Goal: Check status: Check status

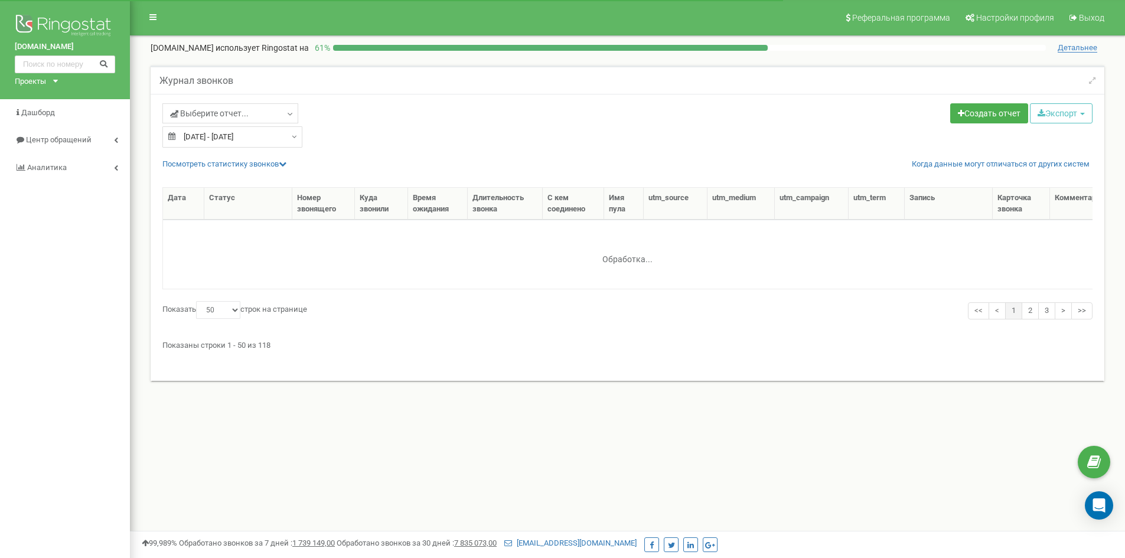
select select "50"
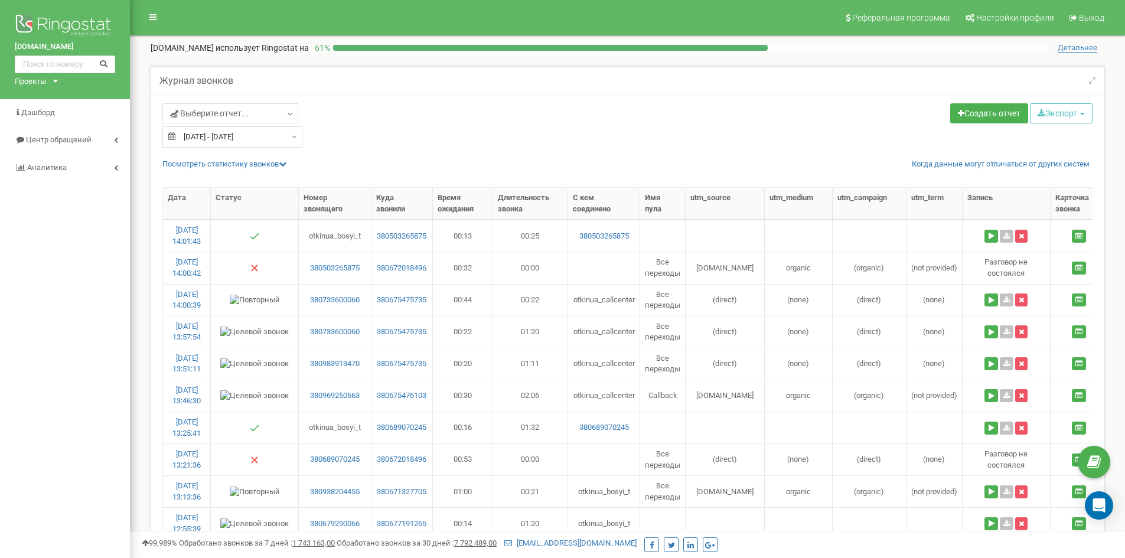
type input "20.09.2025"
click at [275, 137] on input "20.09.2025 - 20.09.2025" at bounding box center [232, 136] width 140 height 21
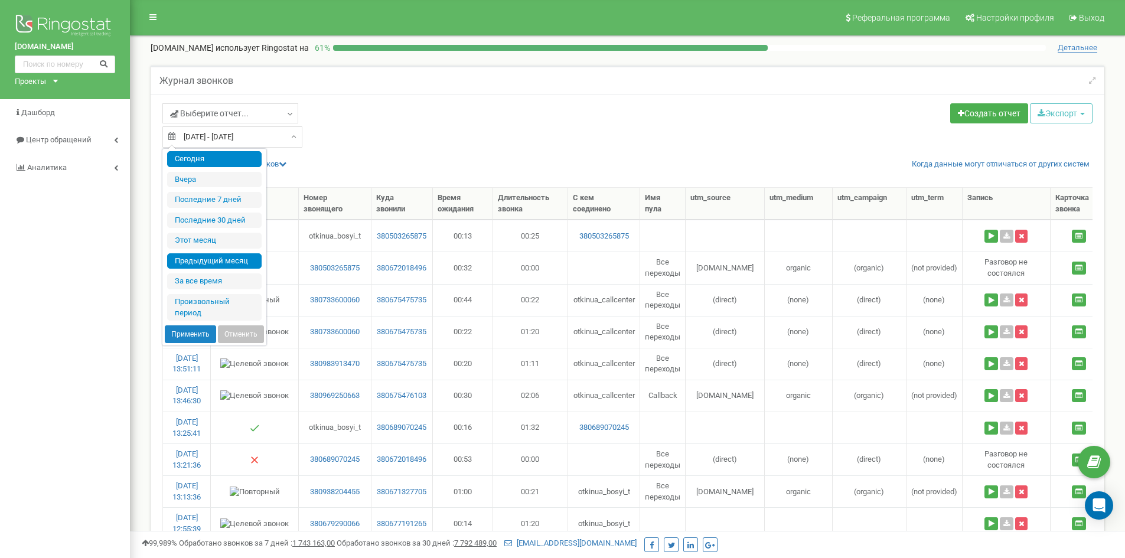
type input "01.08.2025"
type input "[DATE]"
type input "20.09.2025"
click at [201, 310] on li "Произвольный период" at bounding box center [214, 307] width 94 height 27
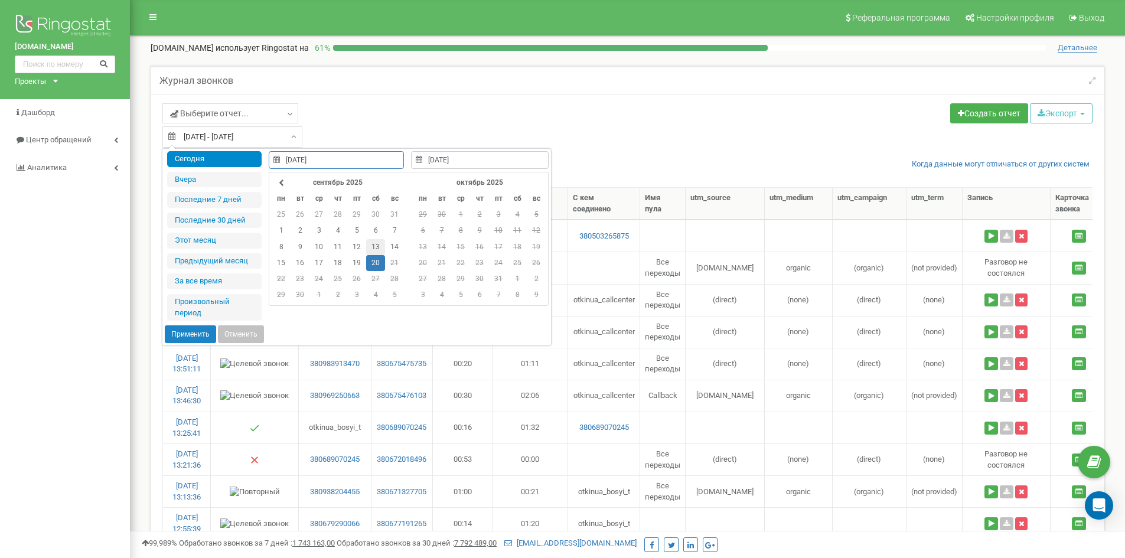
type input "13.09.2025"
click at [371, 245] on td "13" at bounding box center [375, 247] width 19 height 16
type input "13.09.2025"
click at [371, 245] on td "13" at bounding box center [375, 247] width 19 height 16
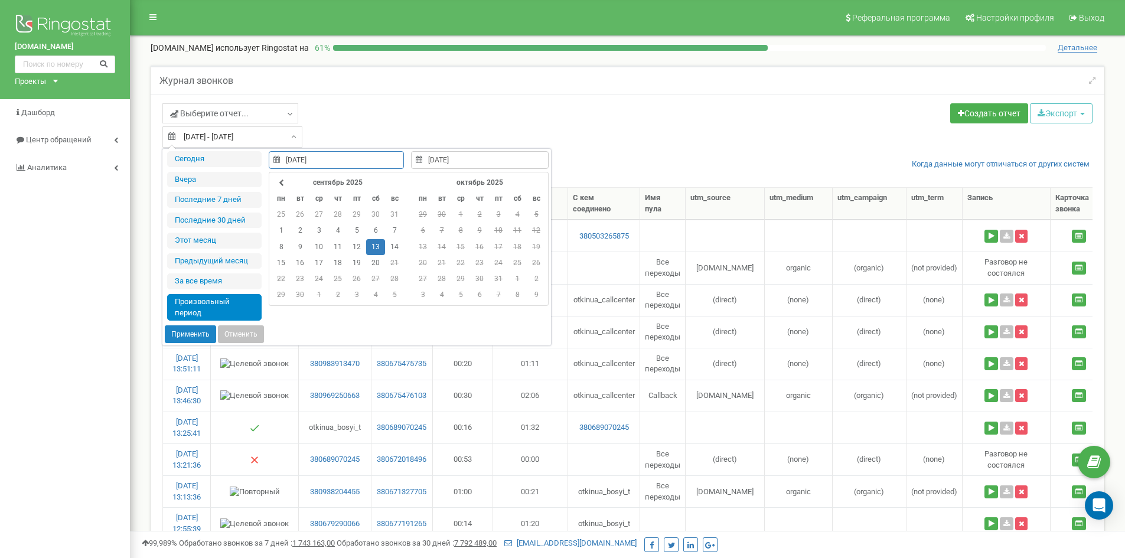
type input "21.04.2021"
type input "20.09.2025"
type input "[DATE]"
click at [201, 328] on button "Применить" at bounding box center [190, 334] width 51 height 18
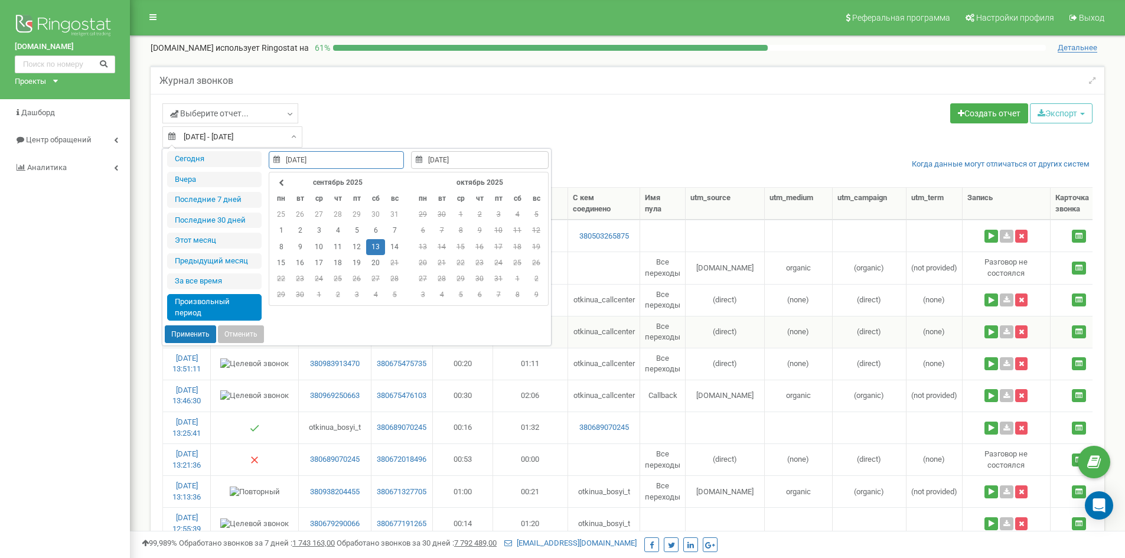
type input "[DATE] - [DATE]"
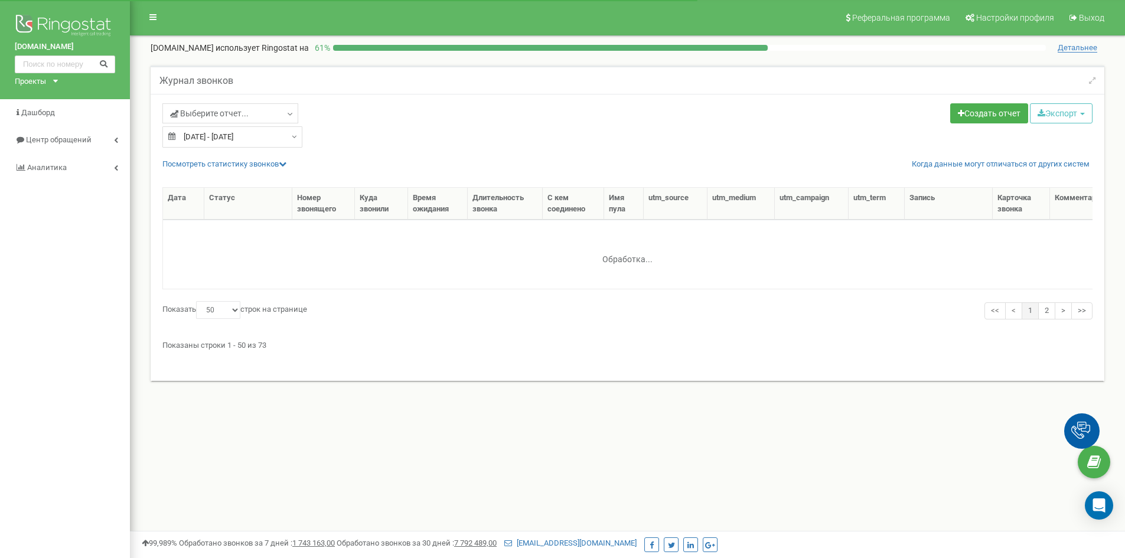
select select "50"
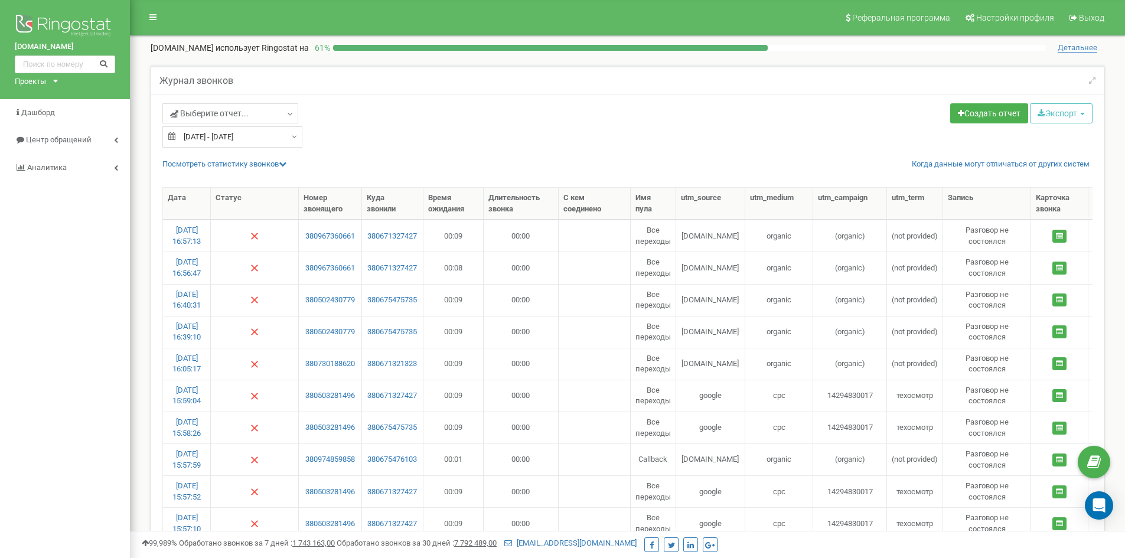
type input "13.09.2025"
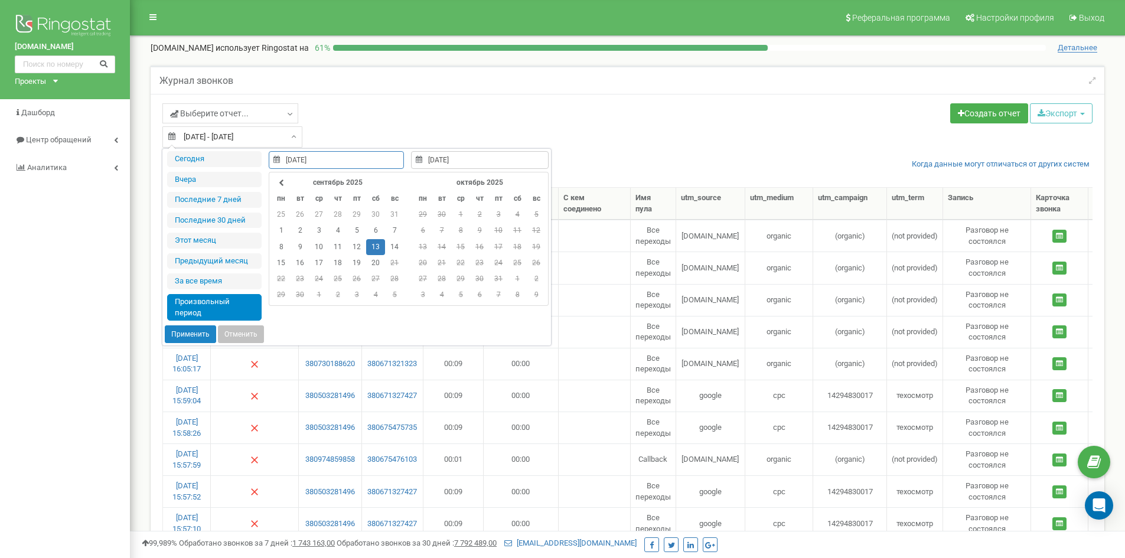
click at [267, 141] on input "13.09.2025 - 13.09.2025" at bounding box center [232, 136] width 140 height 21
type input "06.09.2025"
click at [374, 230] on td "6" at bounding box center [375, 231] width 19 height 16
type input "06.09.2025"
click at [374, 230] on td "6" at bounding box center [375, 231] width 19 height 16
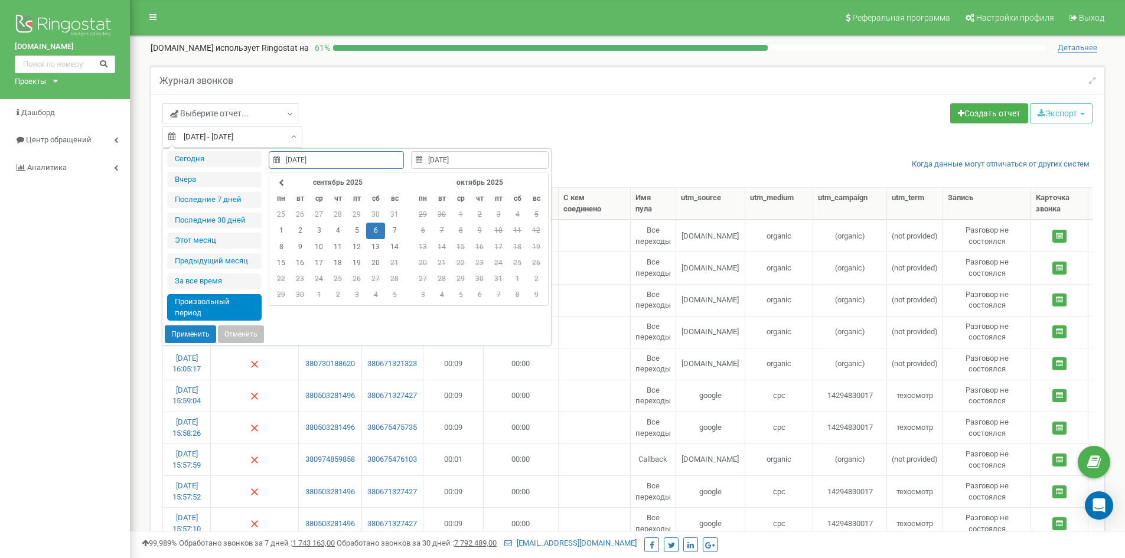
type input "21.04.2021"
type input "20.09.2025"
type input "06.09.2025"
click at [190, 332] on button "Применить" at bounding box center [190, 334] width 51 height 18
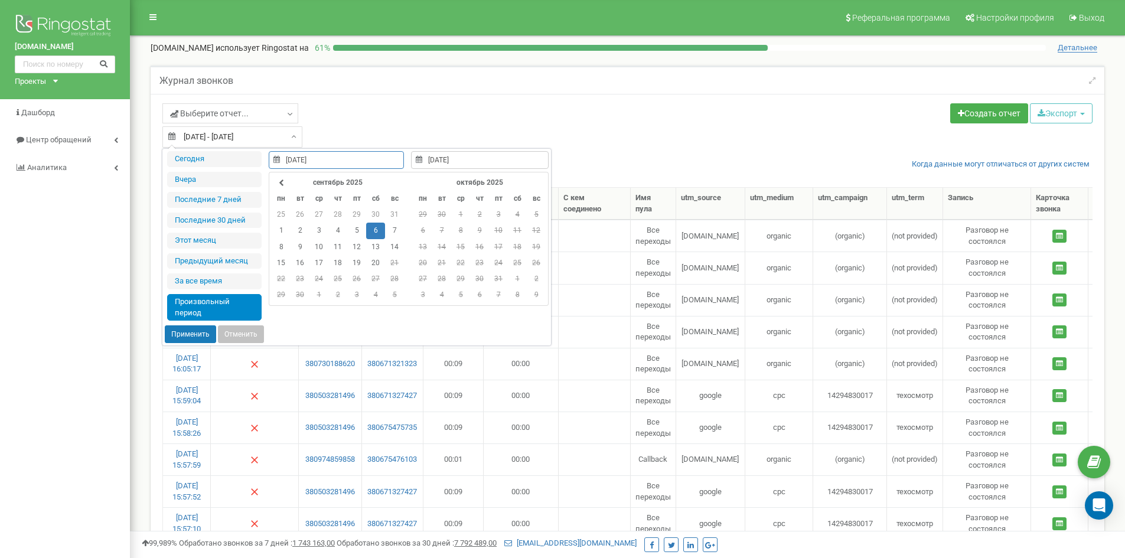
type input "06.09.2025 - 06.09.2025"
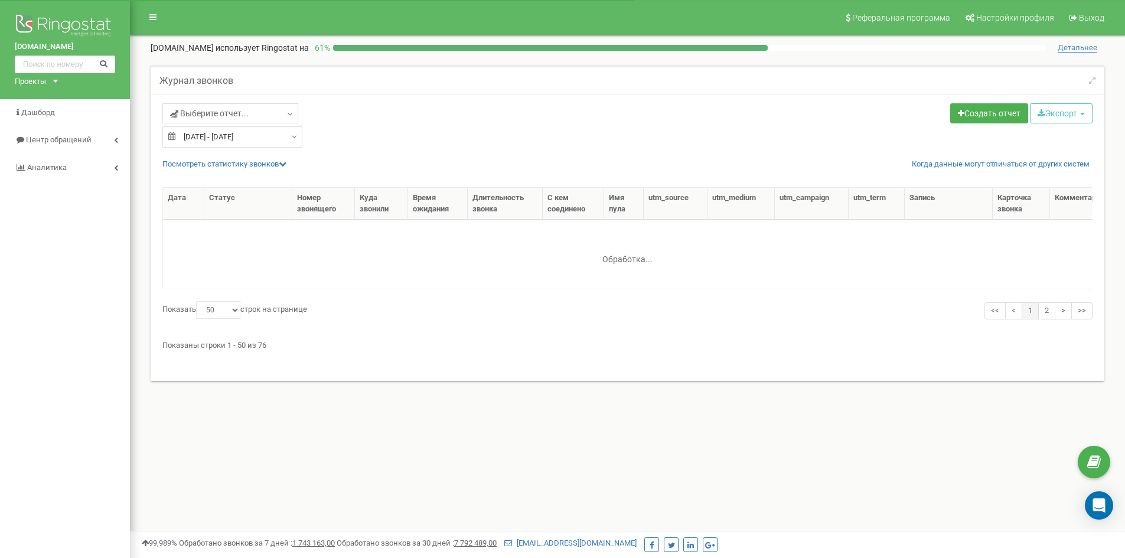
select select "50"
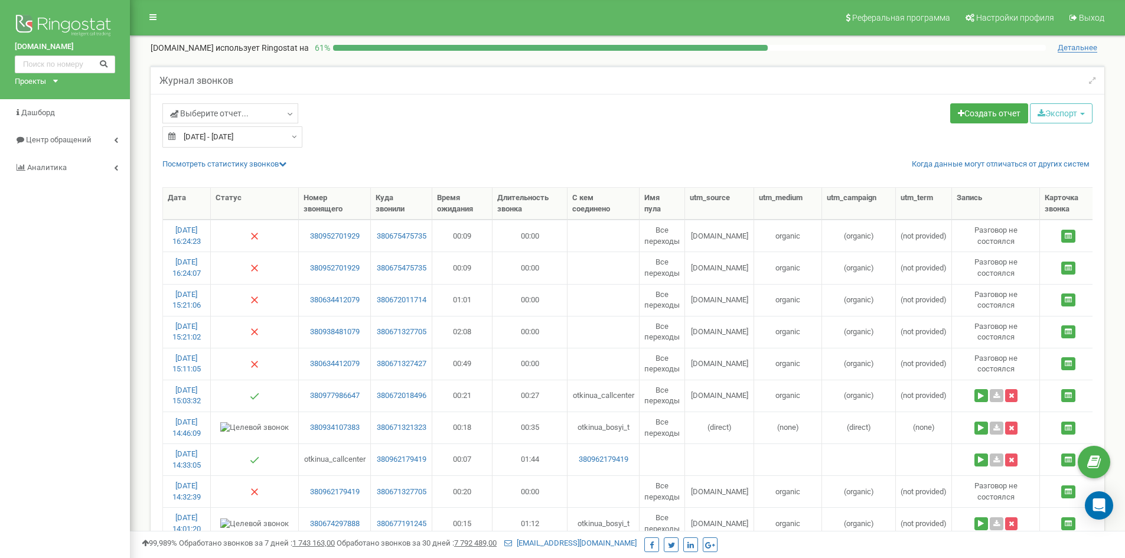
type input "[DATE]"
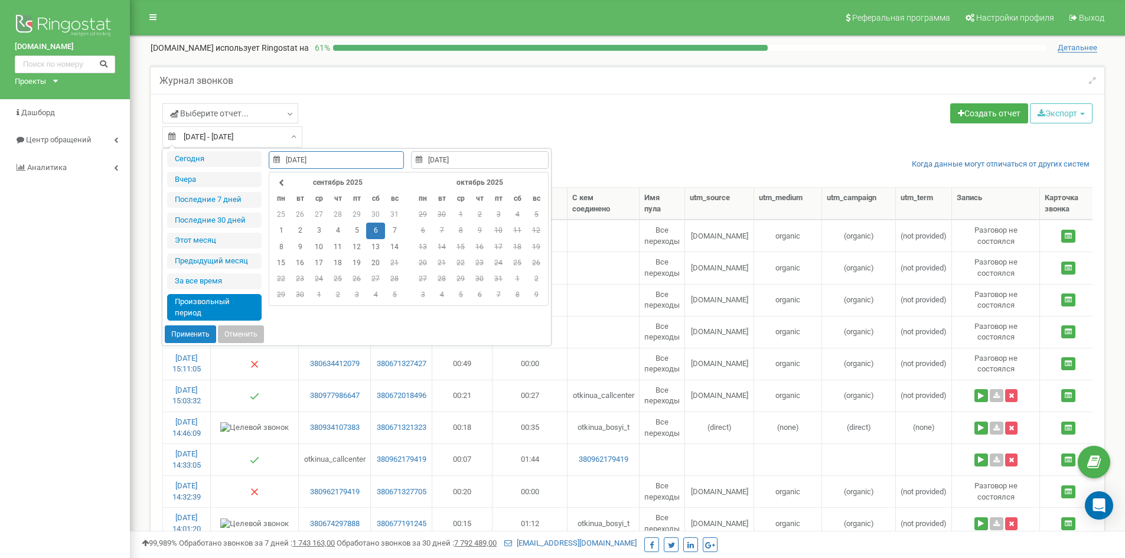
click at [256, 139] on input "[DATE] - [DATE]" at bounding box center [232, 136] width 140 height 21
type input "[DATE]"
click at [377, 216] on td "30" at bounding box center [375, 215] width 19 height 16
type input "02.08.2025"
click at [377, 216] on td "2" at bounding box center [375, 215] width 19 height 16
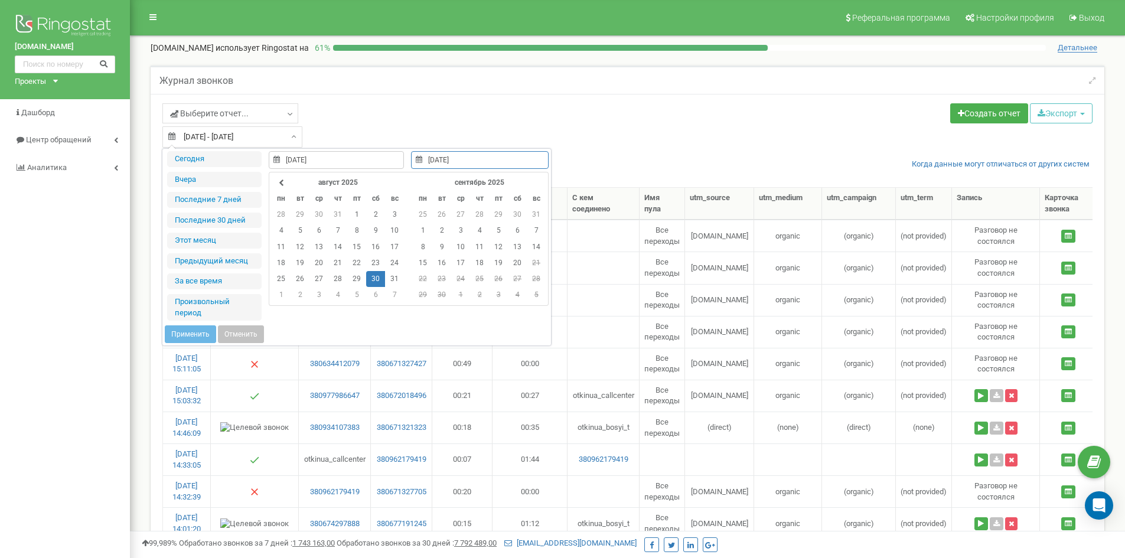
type input "02.08.2025"
type input "30.08.2025"
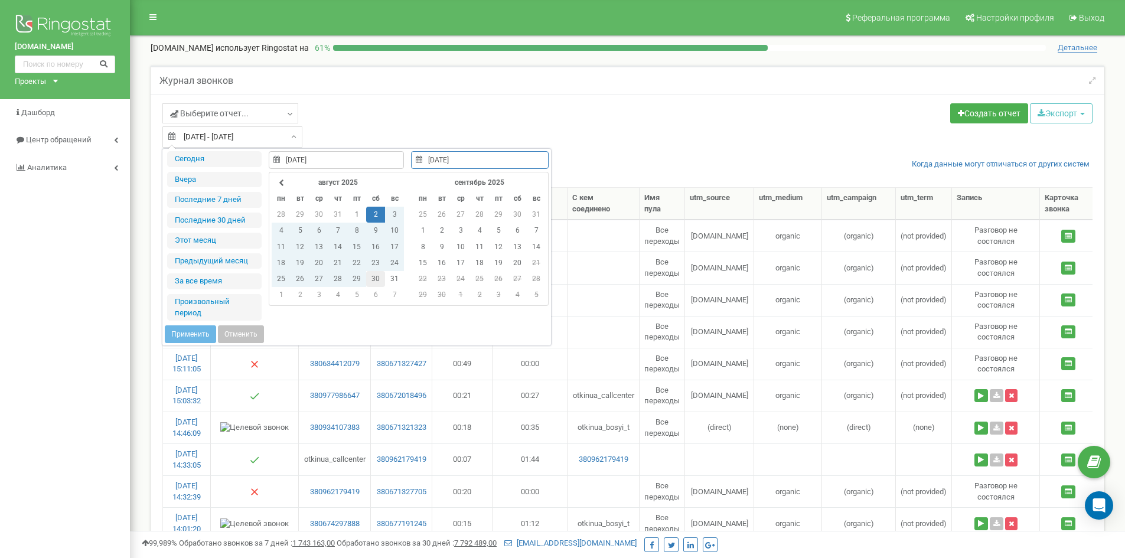
click at [373, 275] on td "30" at bounding box center [375, 279] width 19 height 16
type input "30.08.2025"
click at [373, 275] on td "30" at bounding box center [375, 279] width 19 height 16
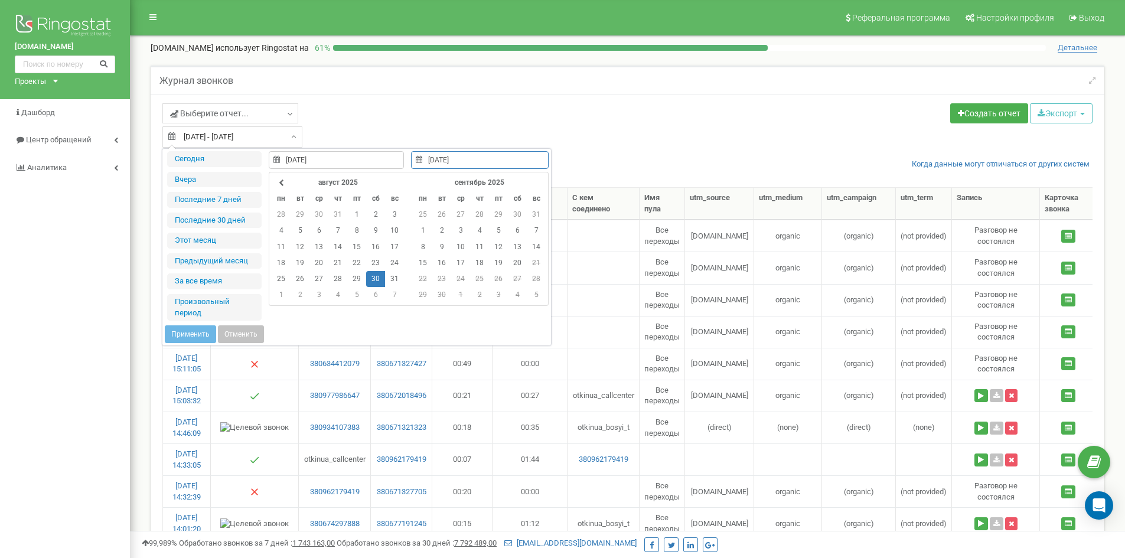
type input "30.08.2025"
click at [375, 279] on td "30" at bounding box center [375, 279] width 19 height 16
type input "30.08.2025"
click at [179, 327] on button "Применить" at bounding box center [190, 334] width 51 height 18
type input "30.08.2025 - 30.08.2025"
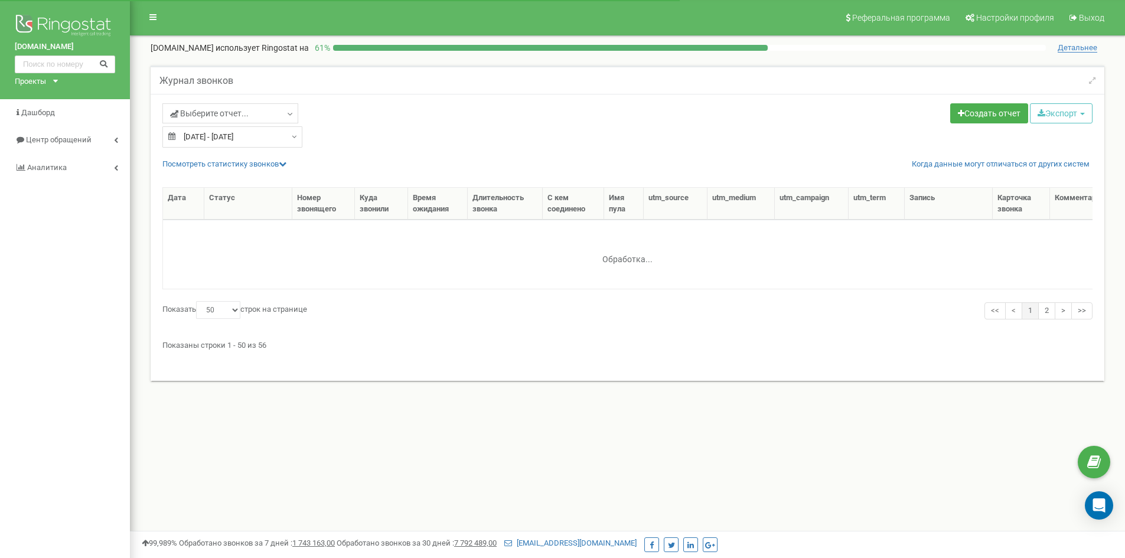
select select "50"
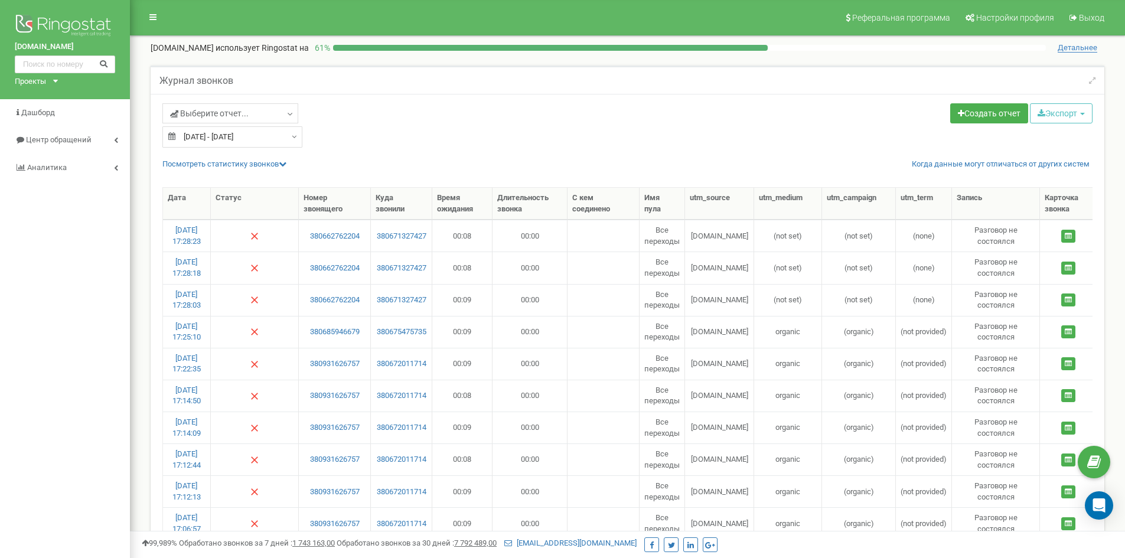
type input "30.08.2025"
click at [271, 140] on input "30.08.2025 - 30.08.2025" at bounding box center [232, 136] width 140 height 21
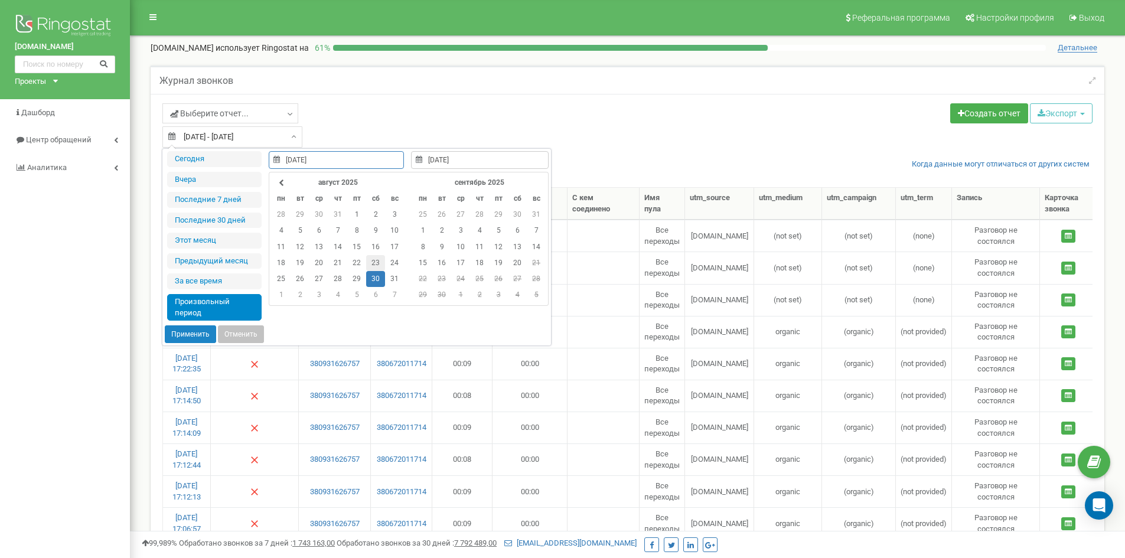
type input "23.08.2025"
click at [375, 264] on td "23" at bounding box center [375, 263] width 19 height 16
type input "23.08.2025"
click at [375, 264] on td "23" at bounding box center [375, 263] width 19 height 16
type input "23.08.2025"
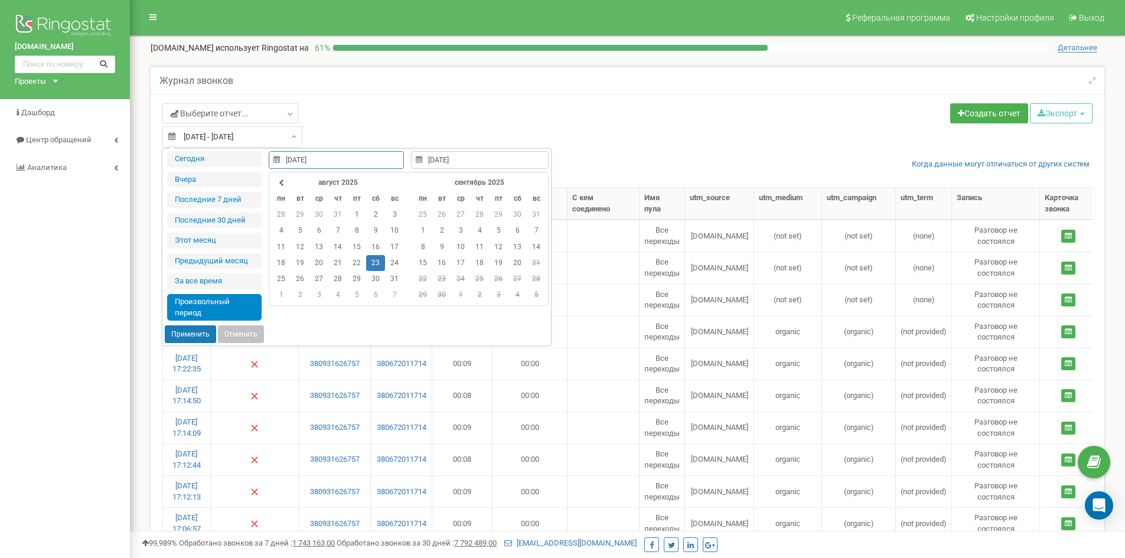
click at [197, 332] on button "Применить" at bounding box center [190, 334] width 51 height 18
type input "[DATE] - [DATE]"
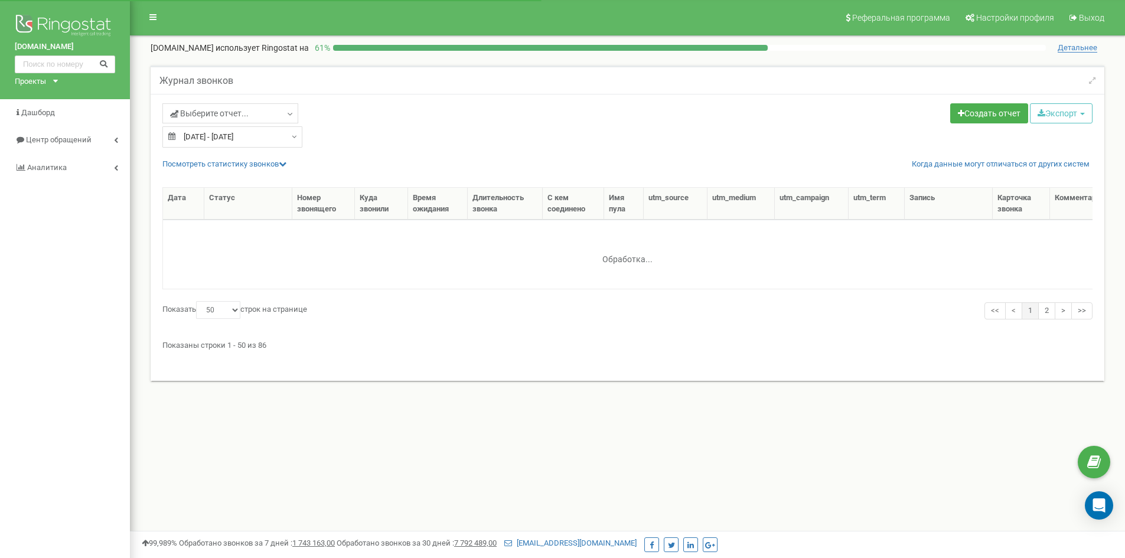
select select "50"
